Goal: Browse casually

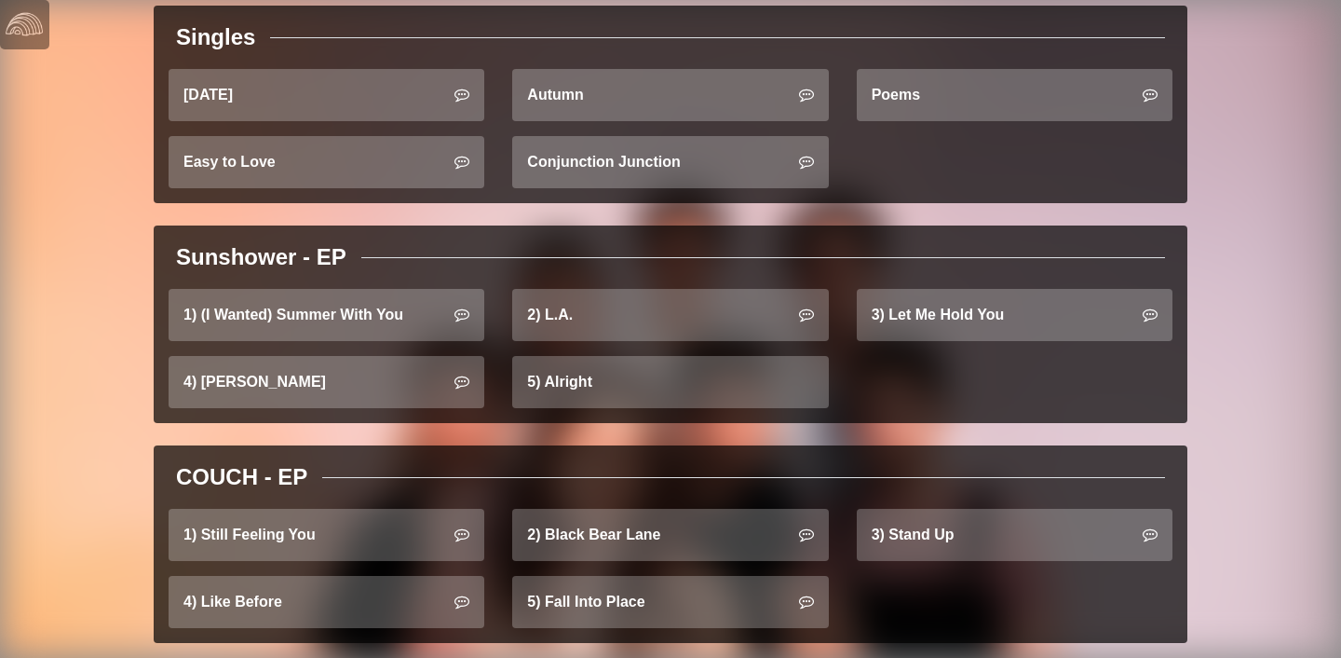
scroll to position [727, 0]
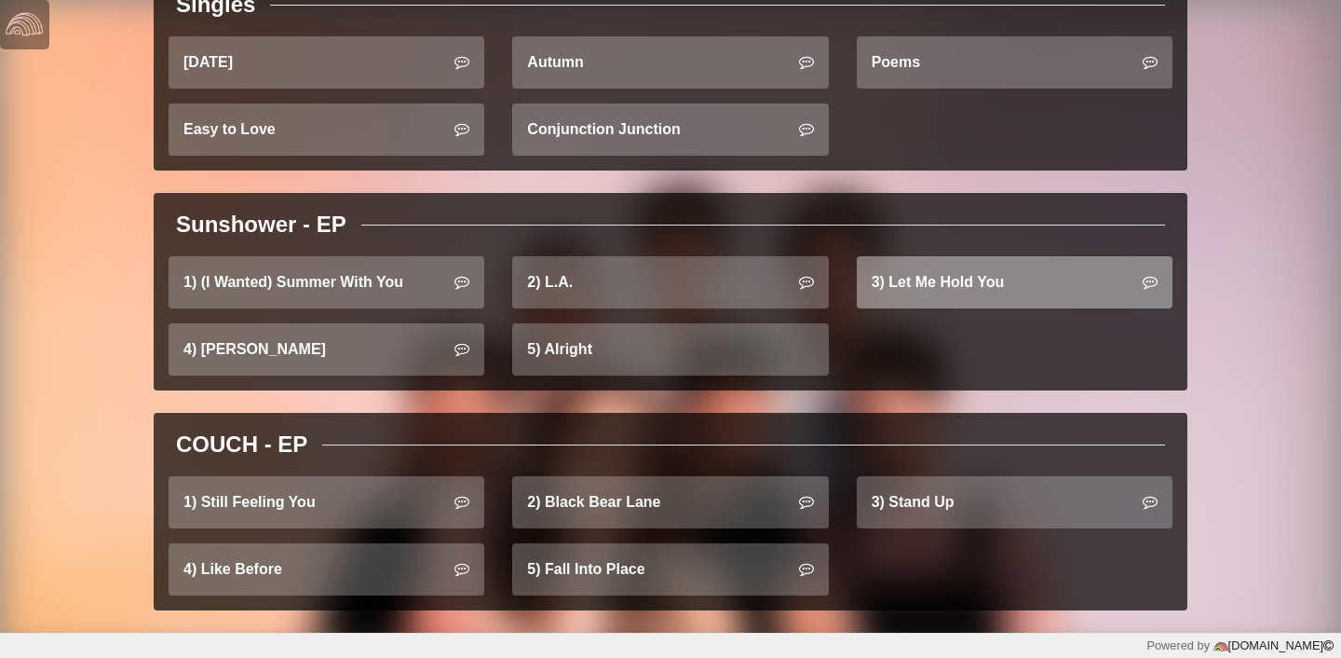
click at [887, 266] on link "3) Let Me Hold You" at bounding box center [1015, 282] width 316 height 52
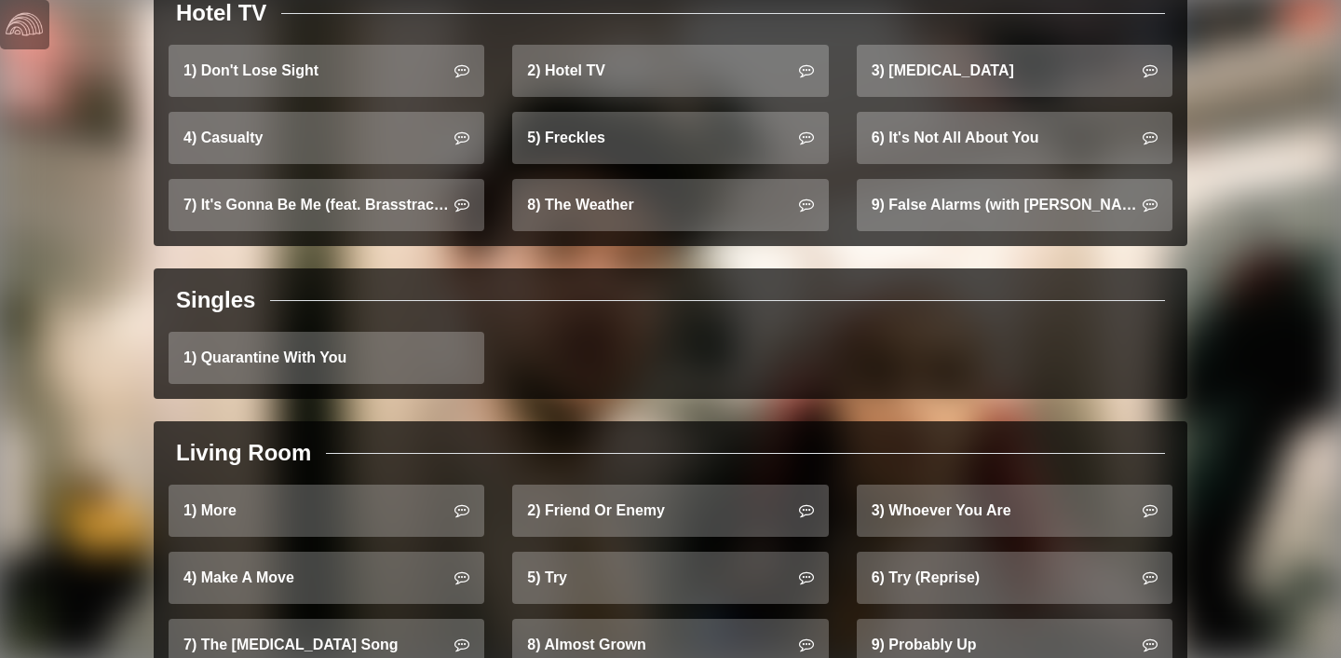
scroll to position [1863, 0]
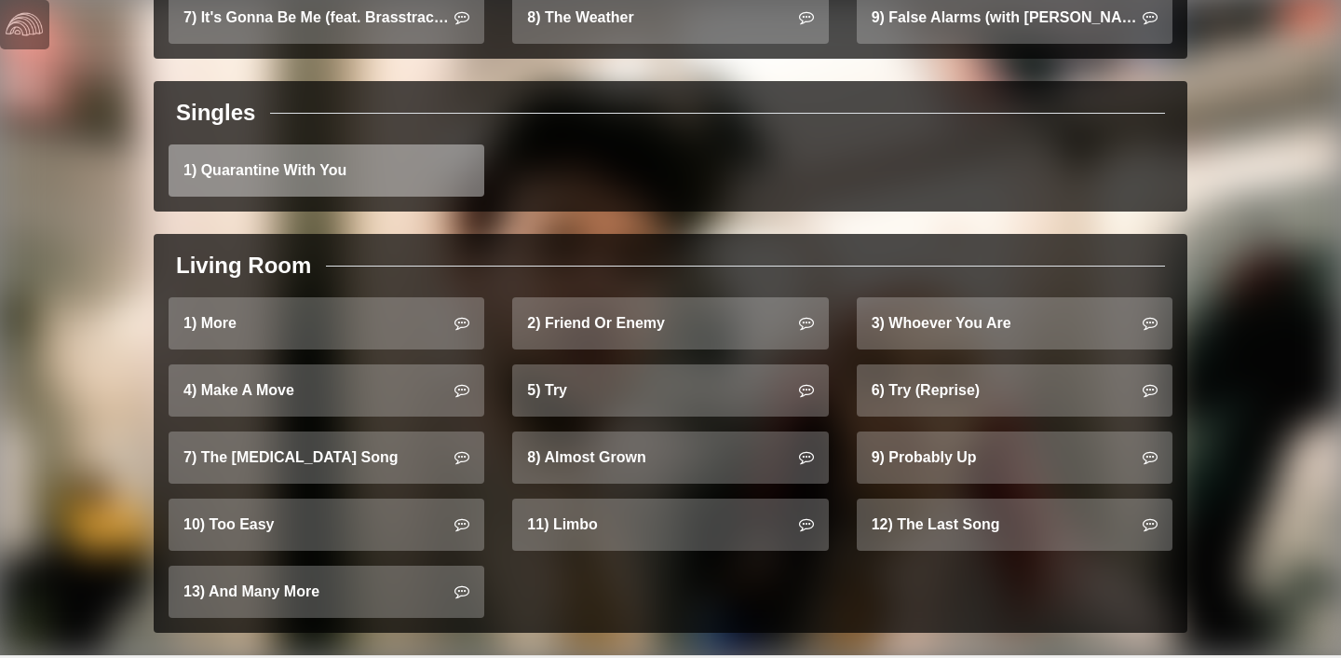
click at [398, 145] on link "1) Quarantine With You" at bounding box center [327, 170] width 316 height 52
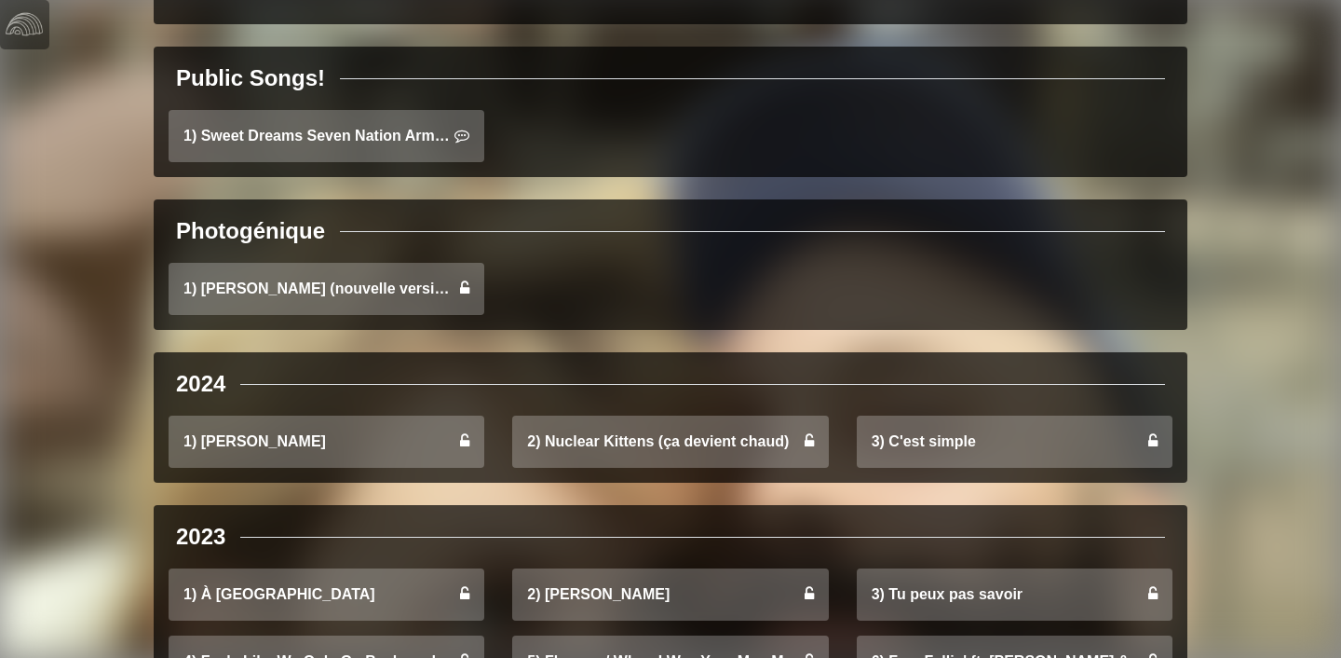
scroll to position [482, 0]
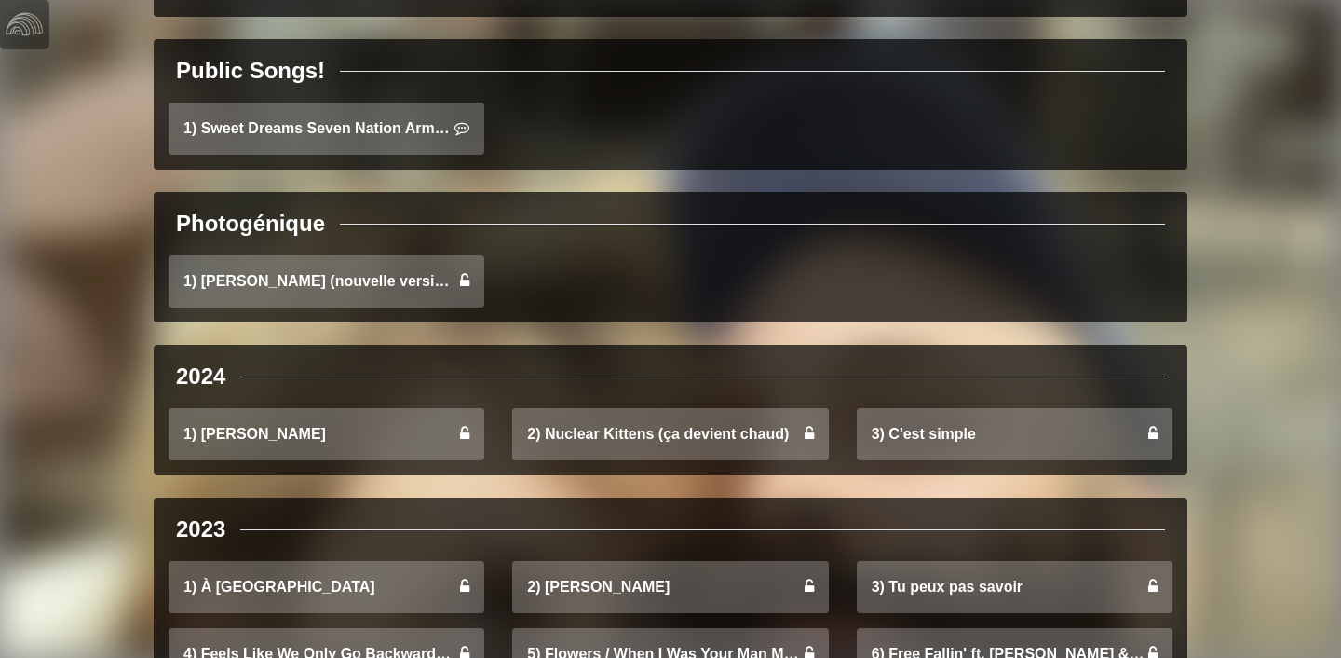
click at [252, 227] on div "Photogénique" at bounding box center [250, 224] width 149 height 34
copy div "Photogénique"
